Goal: Find specific page/section: Find specific page/section

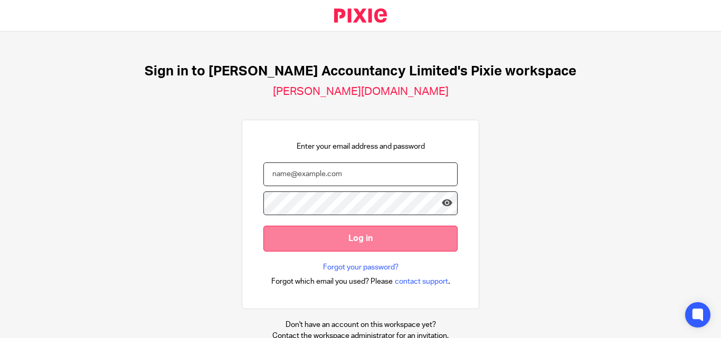
type input "yearend@chatfieldaccountancy.co.uk"
click at [282, 228] on input "Log in" at bounding box center [360, 239] width 194 height 26
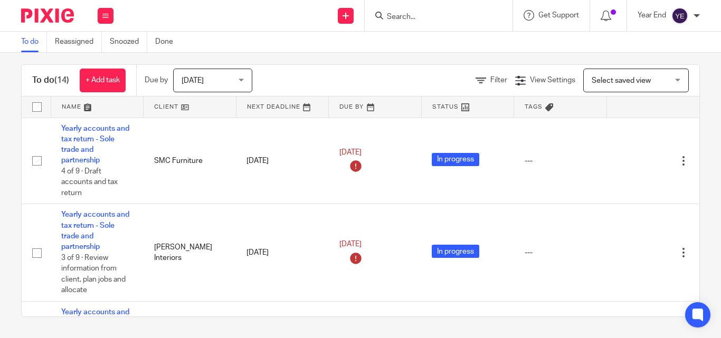
click at [449, 14] on input "Search" at bounding box center [433, 18] width 95 height 10
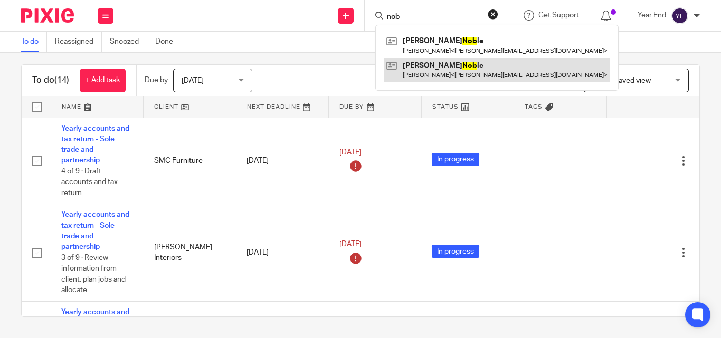
type input "nob"
click at [423, 71] on link at bounding box center [497, 70] width 226 height 24
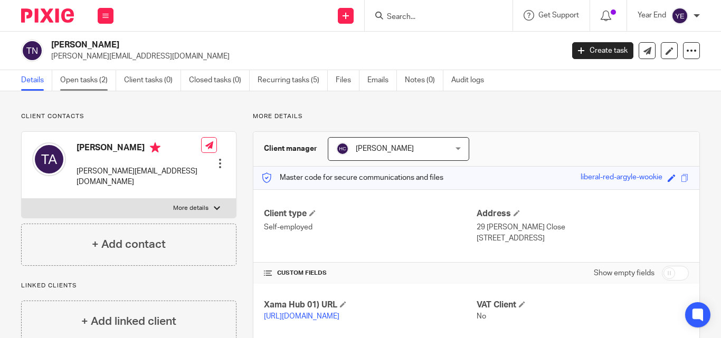
click at [87, 74] on link "Open tasks (2)" at bounding box center [88, 80] width 56 height 21
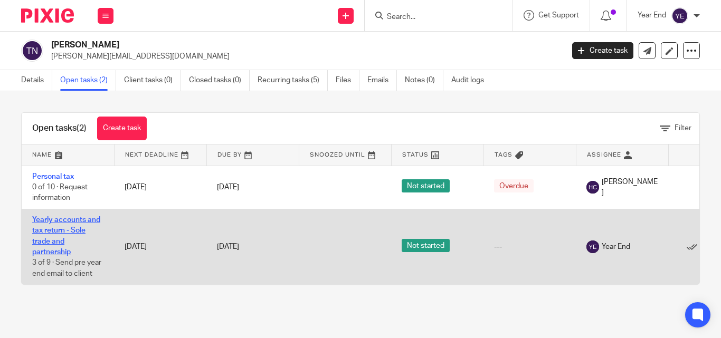
click at [38, 221] on link "Yearly accounts and tax return - Sole trade and partnership" at bounding box center [66, 236] width 68 height 40
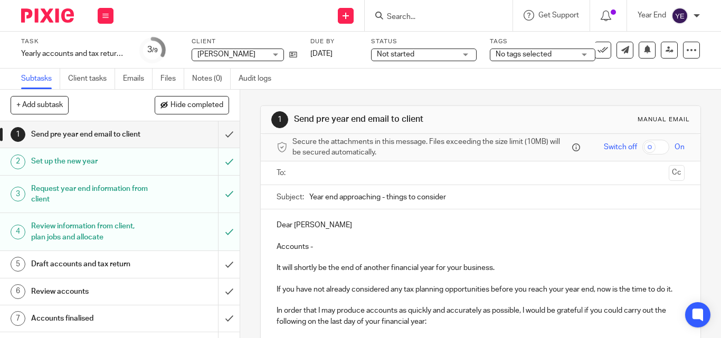
click at [161, 78] on ul "Subtasks Client tasks Emails Files Notes (0) Audit logs" at bounding box center [154, 79] width 266 height 21
click at [166, 78] on link "Files" at bounding box center [172, 79] width 24 height 21
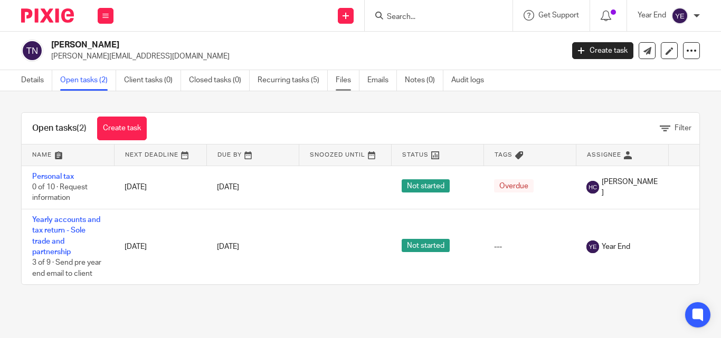
click at [340, 83] on link "Files" at bounding box center [348, 80] width 24 height 21
